Goal: Task Accomplishment & Management: Complete application form

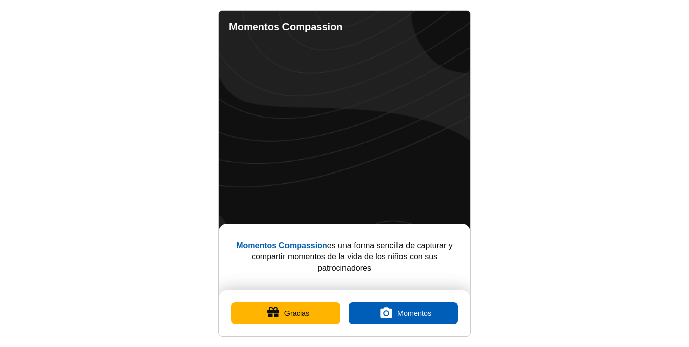
click at [319, 312] on button "Gracias" at bounding box center [285, 313] width 109 height 22
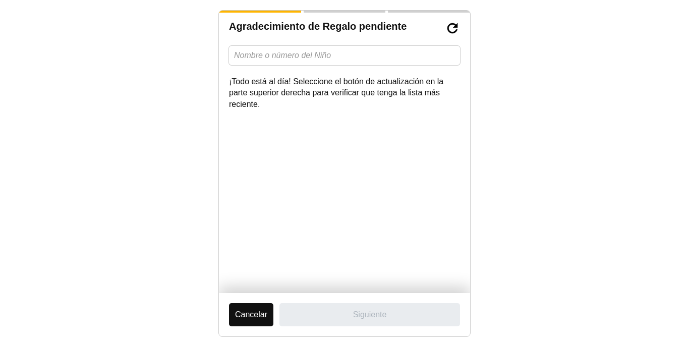
click at [259, 318] on button "Cancelar" at bounding box center [251, 314] width 44 height 23
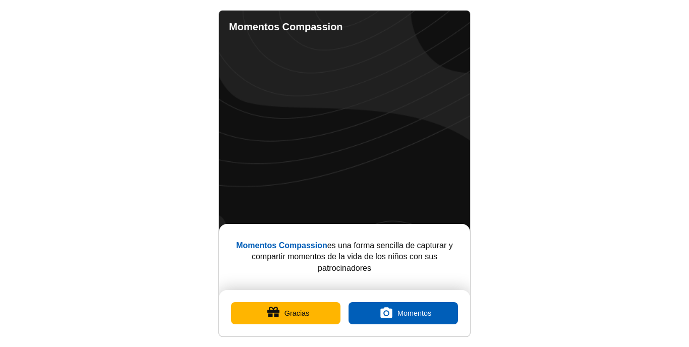
click at [413, 22] on link "Completed Moments" at bounding box center [410, 27] width 20 height 20
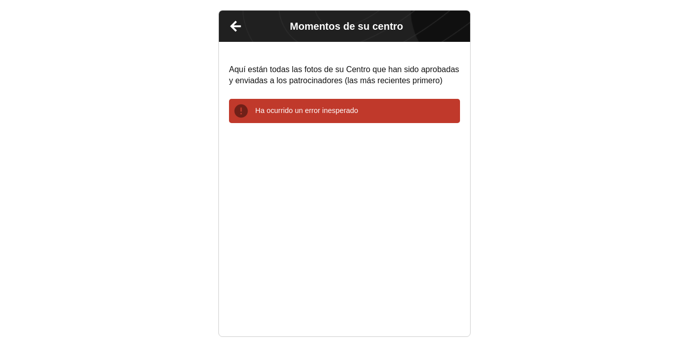
click at [233, 26] on link "Atrás" at bounding box center [235, 26] width 25 height 25
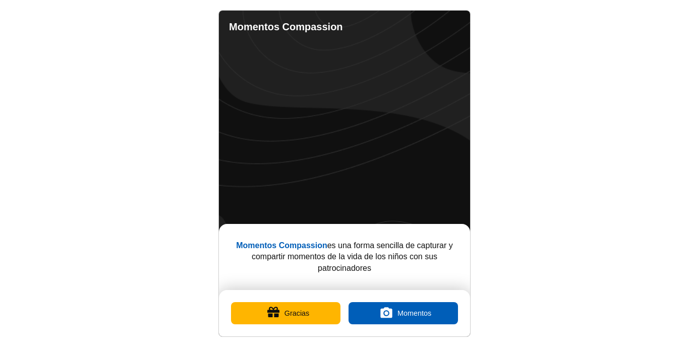
click at [451, 27] on link "Ajustes" at bounding box center [450, 27] width 20 height 20
select select "es"
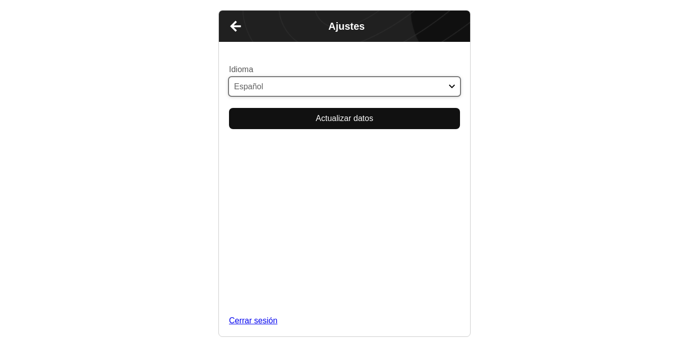
click at [363, 89] on select "English Español Français አማርኛ ဗမာ bahasa Indonesia Oromiffa Português සිංහල Kis…" at bounding box center [344, 86] width 231 height 19
click at [229, 77] on select "English Español Français አማርኛ ဗမာ bahasa Indonesia Oromiffa Português සිංහල Kis…" at bounding box center [344, 86] width 231 height 19
click at [353, 115] on button "Actualizar datos" at bounding box center [344, 118] width 231 height 21
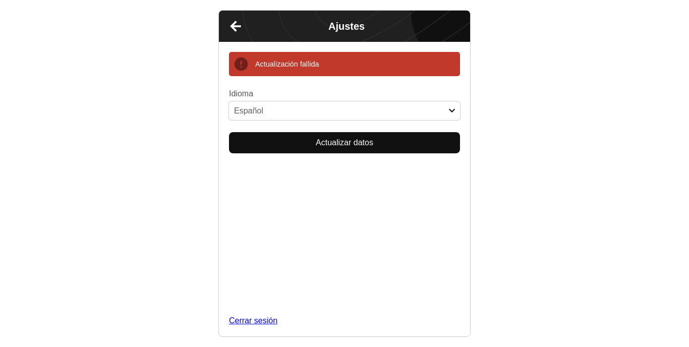
click at [353, 315] on link "Cerrar sesión" at bounding box center [344, 320] width 231 height 11
select select "es"
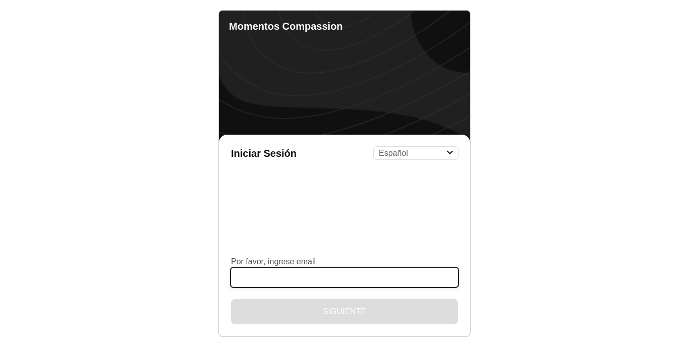
click at [338, 277] on input "Por favor, ingrese email" at bounding box center [344, 277] width 227 height 19
type input "[EMAIL_ADDRESS][DOMAIN_NAME]"
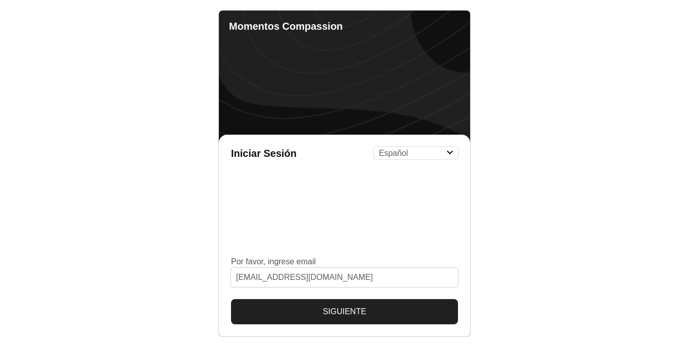
click at [329, 314] on button "Siguiente" at bounding box center [344, 311] width 227 height 25
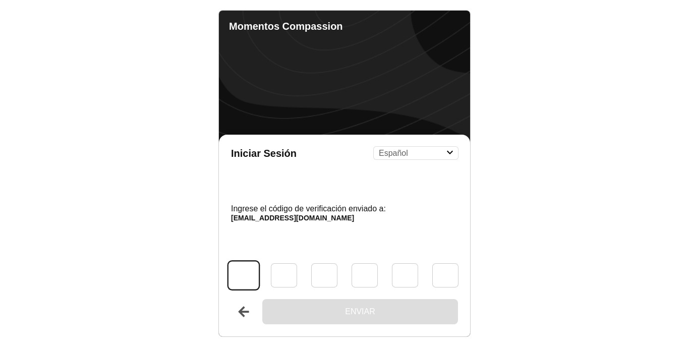
click at [252, 283] on input "Código" at bounding box center [244, 275] width 30 height 28
type input "5"
type input "8"
type input "6"
type input "1"
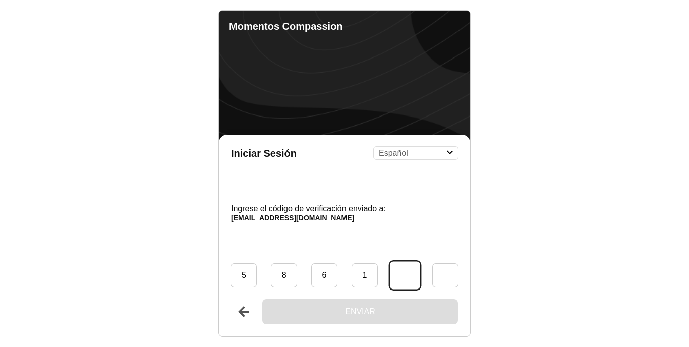
type input "7"
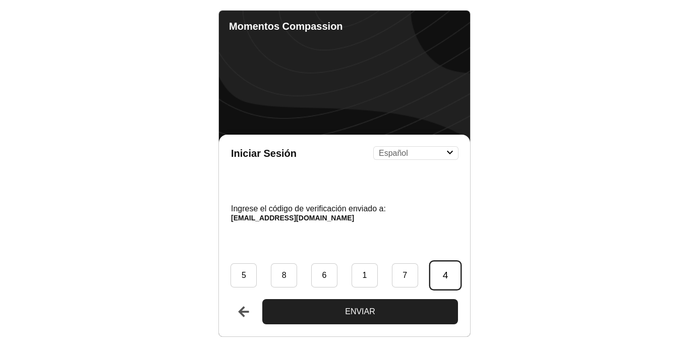
type input "4"
click at [295, 314] on button "Enviar" at bounding box center [360, 311] width 196 height 25
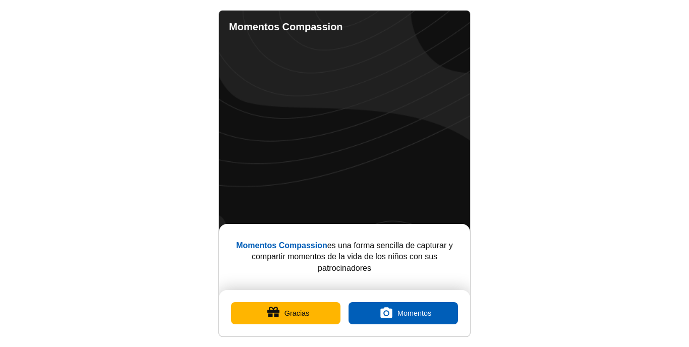
click at [295, 314] on button "Gracias" at bounding box center [285, 313] width 109 height 22
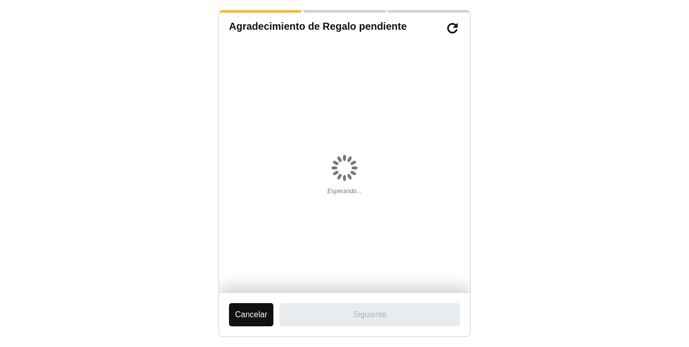
click at [295, 314] on label "Siguiente" at bounding box center [370, 314] width 181 height 23
drag, startPoint x: 295, startPoint y: 314, endPoint x: 414, endPoint y: 248, distance: 135.8
click at [414, 248] on div "Esperando..." at bounding box center [344, 169] width 231 height 247
